Goal: Information Seeking & Learning: Learn about a topic

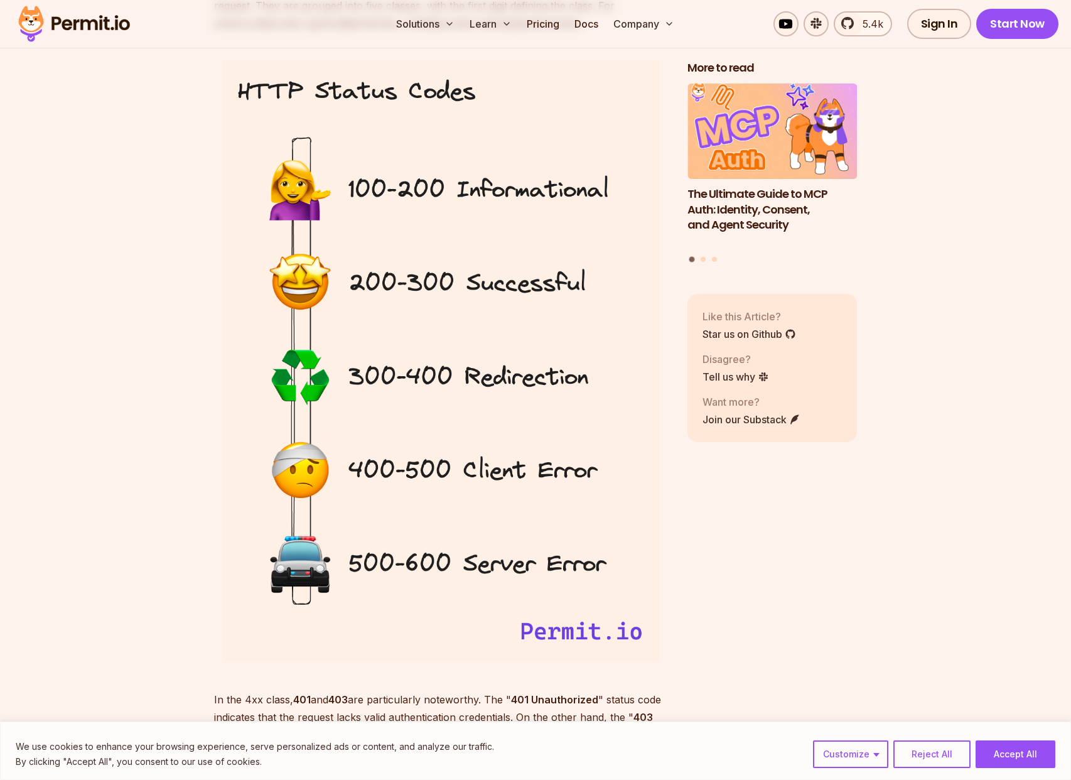
scroll to position [1167, 0]
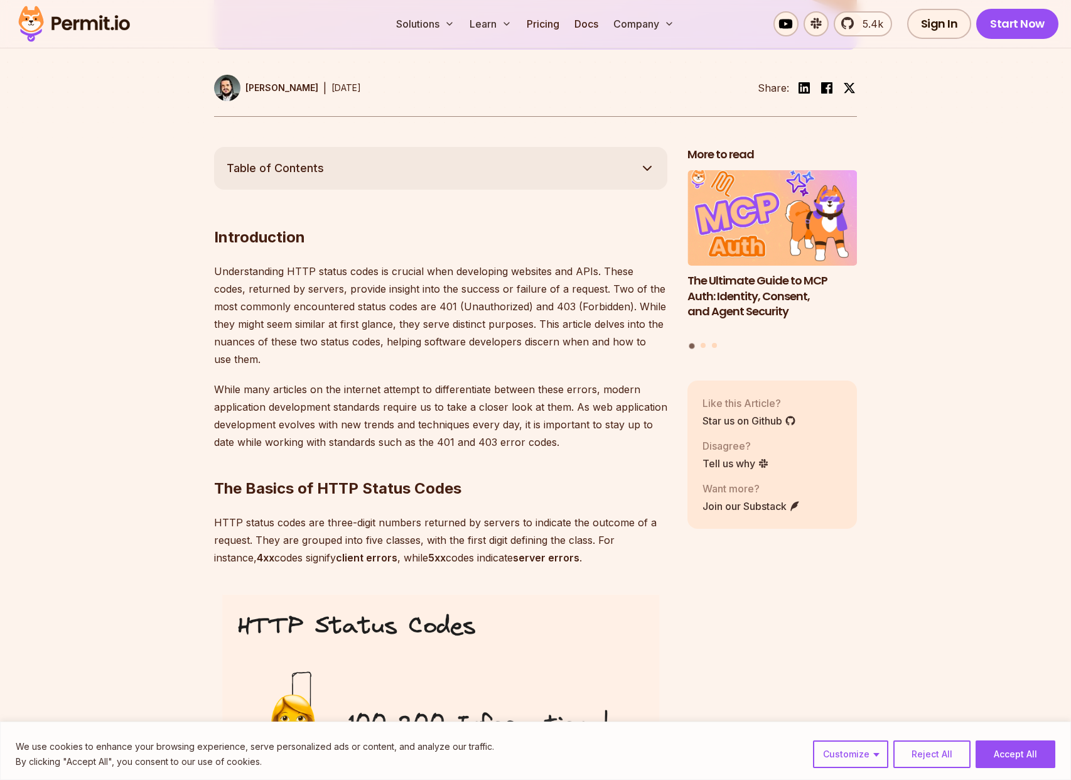
scroll to position [1488, 0]
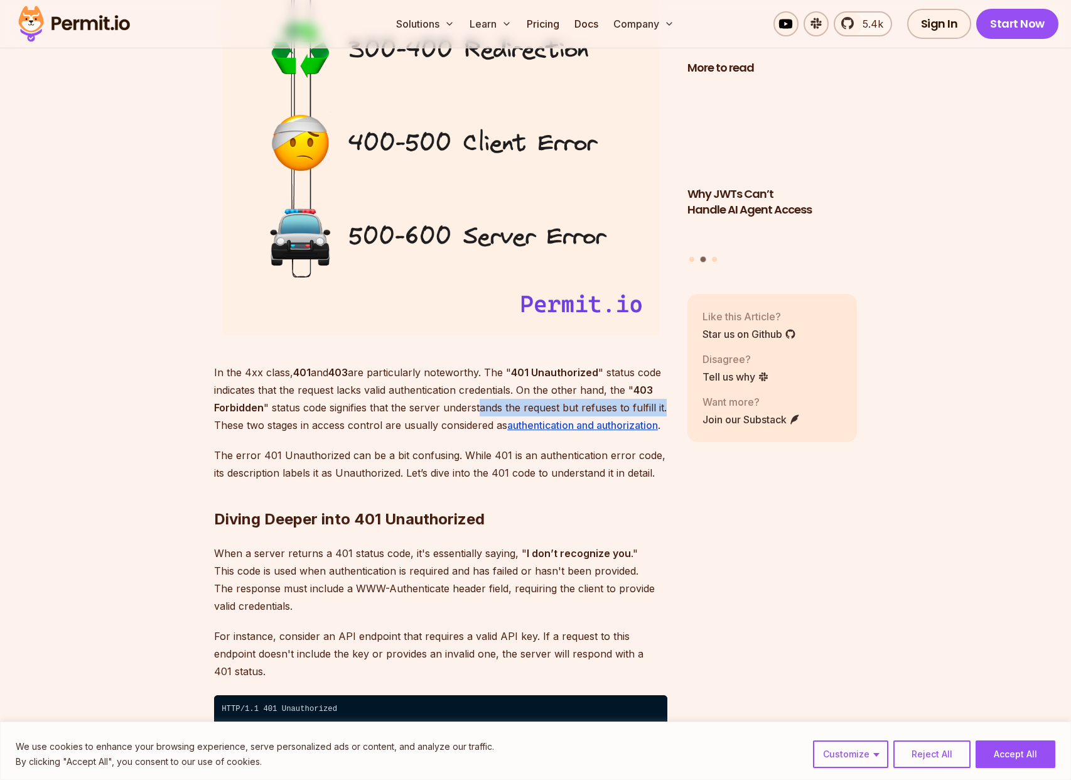
drag, startPoint x: 479, startPoint y: 408, endPoint x: 674, endPoint y: 411, distance: 195.3
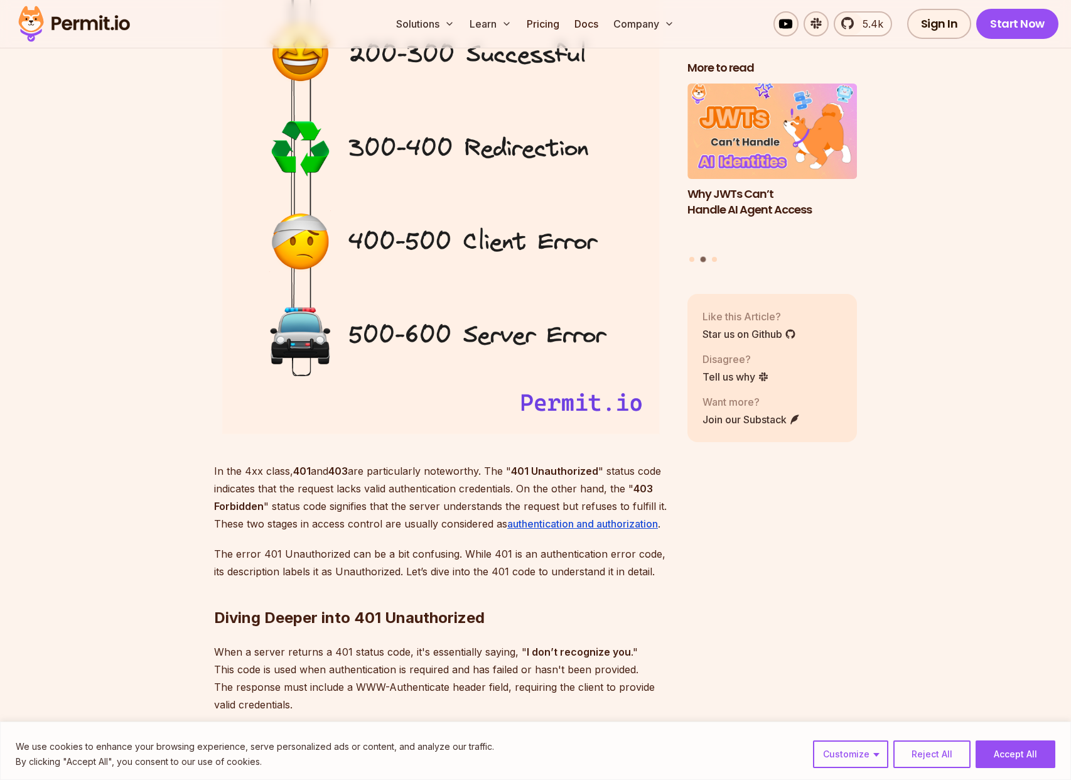
scroll to position [1390, 0]
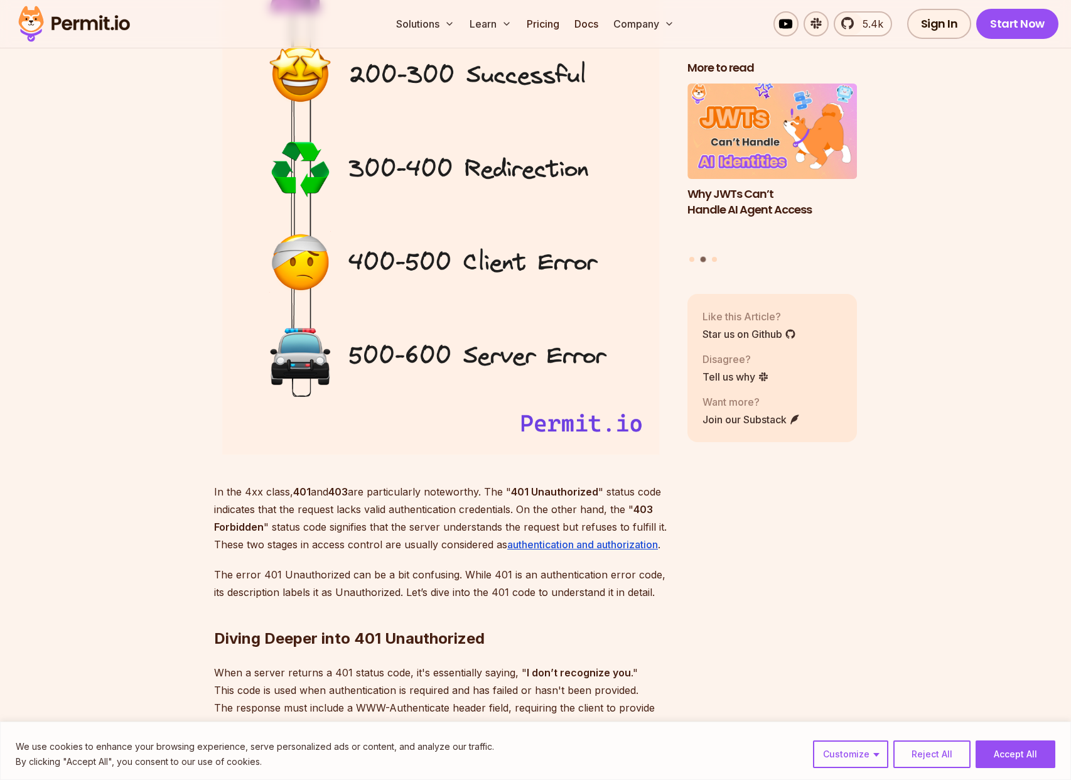
scroll to position [1360, 0]
